Goal: Information Seeking & Learning: Learn about a topic

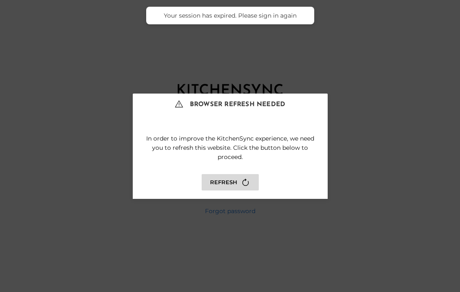
type input "**********"
click at [230, 183] on button "Sign in" at bounding box center [230, 183] width 105 height 17
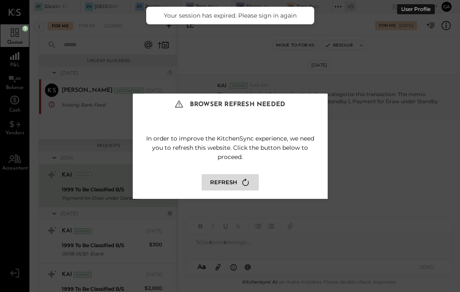
scroll to position [12, 0]
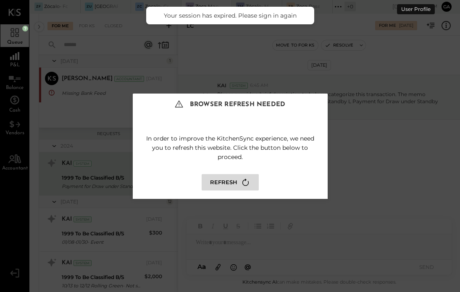
click at [234, 184] on button "Refresh" at bounding box center [230, 182] width 57 height 16
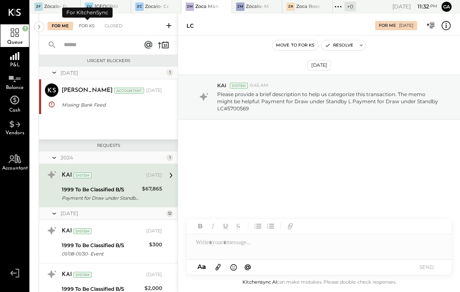
click at [87, 26] on div "For KS" at bounding box center [87, 26] width 24 height 8
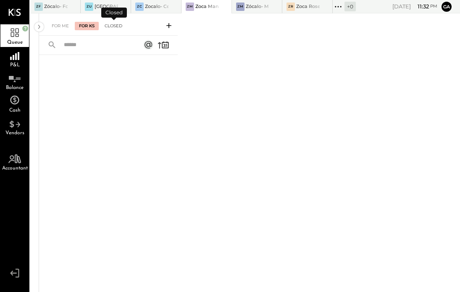
click at [114, 26] on div "Closed" at bounding box center [113, 26] width 26 height 8
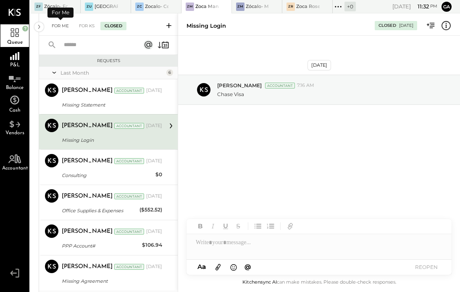
click at [63, 26] on div "For Me" at bounding box center [60, 26] width 26 height 8
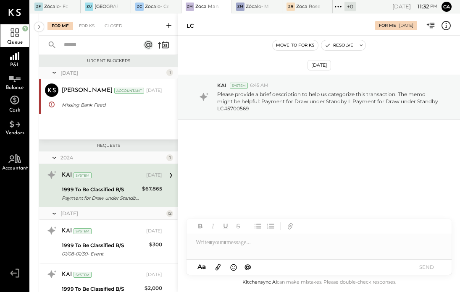
click at [14, 13] on icon at bounding box center [14, 12] width 13 height 7
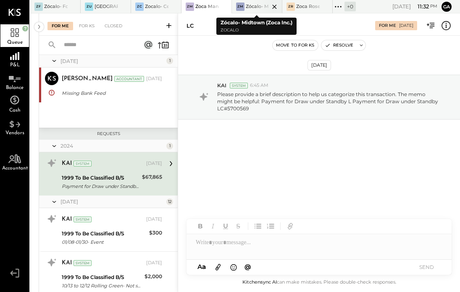
click at [258, 6] on div at bounding box center [266, 6] width 29 height 13
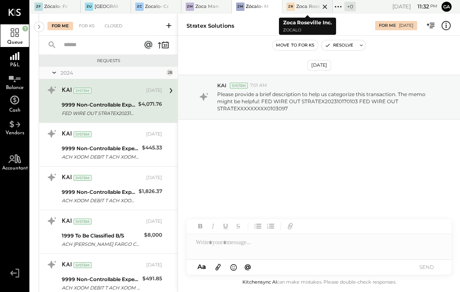
click at [310, 5] on div at bounding box center [317, 6] width 29 height 13
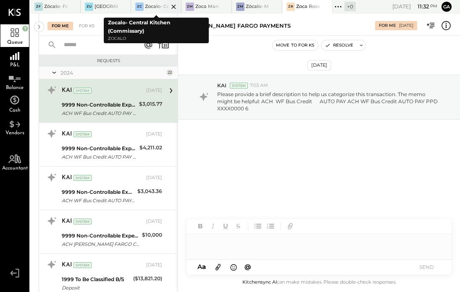
click at [152, 5] on div at bounding box center [166, 6] width 29 height 13
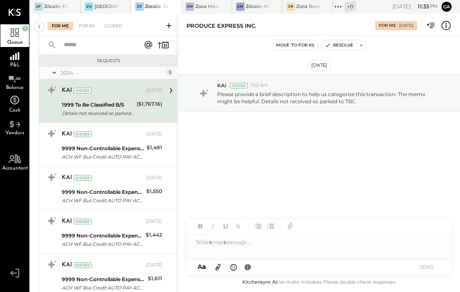
click at [105, 107] on div "1999 To Be Classified B/S" at bounding box center [98, 105] width 72 height 8
click at [144, 103] on div "($1,767.16)" at bounding box center [150, 104] width 26 height 8
click at [169, 89] on icon at bounding box center [170, 90] width 11 height 11
click at [170, 89] on icon at bounding box center [170, 90] width 11 height 11
click at [123, 90] on div "KAI System" at bounding box center [103, 91] width 83 height 8
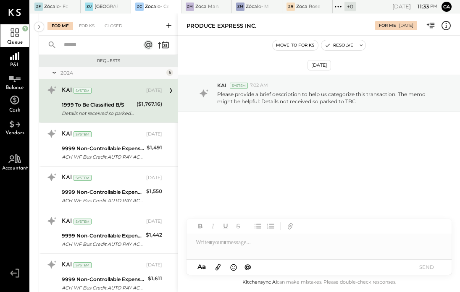
click at [124, 105] on div "1999 To Be Classified B/S" at bounding box center [98, 105] width 72 height 8
click at [253, 97] on p "Please provide a brief description to help us categorize this transaction. The …" at bounding box center [329, 98] width 224 height 14
click at [79, 97] on div "KAI System [DATE]" at bounding box center [112, 91] width 100 height 14
click at [67, 89] on div "KAI" at bounding box center [67, 91] width 10 height 8
click at [79, 89] on div "System" at bounding box center [83, 91] width 18 height 6
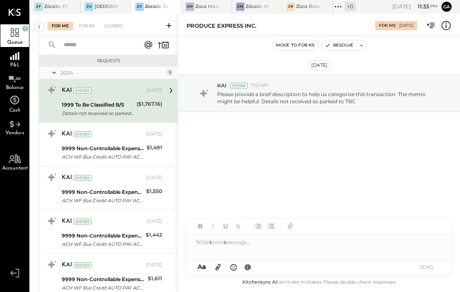
click at [147, 90] on div "[DATE]" at bounding box center [154, 90] width 16 height 7
click at [162, 94] on div at bounding box center [170, 91] width 16 height 14
click at [150, 91] on div "[DATE]" at bounding box center [154, 90] width 16 height 7
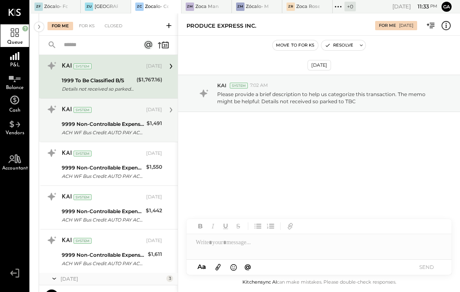
scroll to position [25, 0]
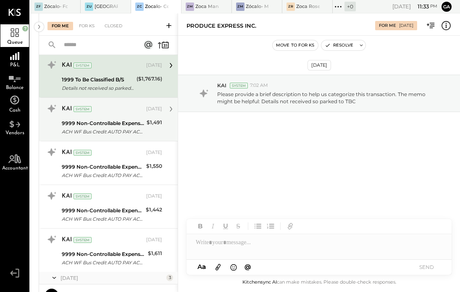
click at [120, 123] on div "9999 Non-Controllable Expenses:Other Income and Expenses:To Be Classified" at bounding box center [103, 123] width 82 height 8
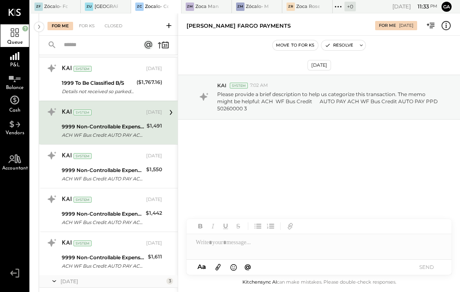
scroll to position [13, 0]
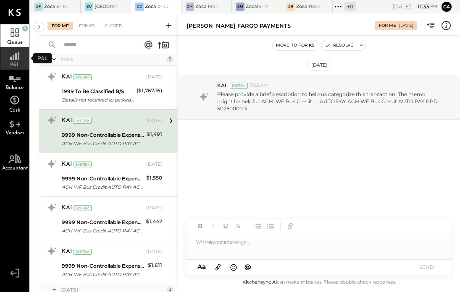
click at [20, 58] on icon at bounding box center [14, 53] width 15 height 13
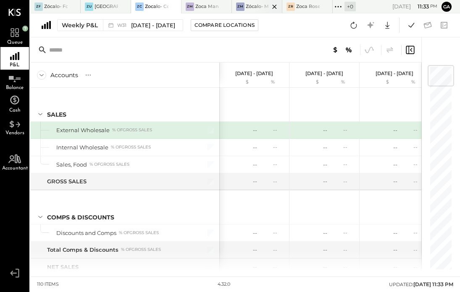
click at [256, 8] on div at bounding box center [266, 6] width 29 height 13
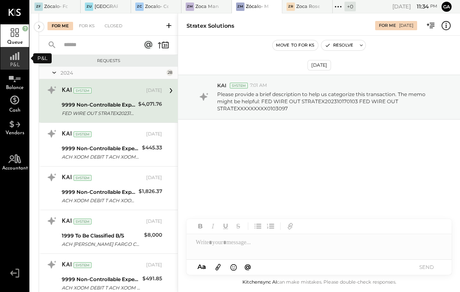
click at [18, 60] on div "P&L" at bounding box center [14, 58] width 29 height 23
